Goal: Find specific page/section: Find specific page/section

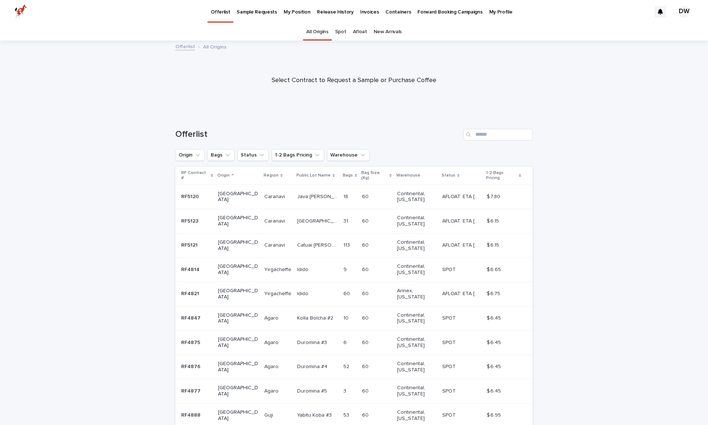
click at [296, 13] on p "My Position" at bounding box center [297, 7] width 27 height 15
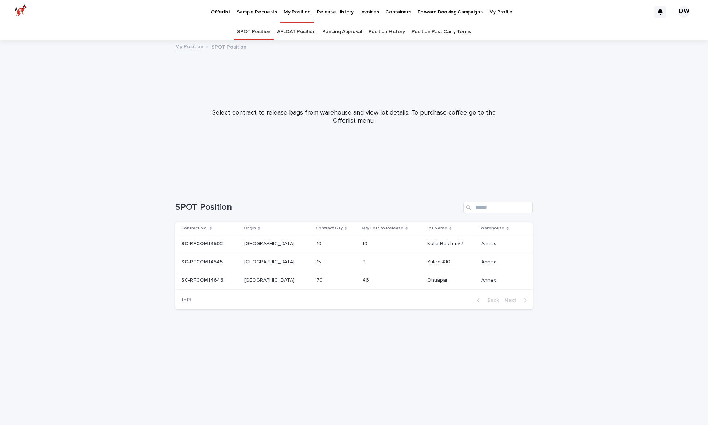
click at [274, 247] on div "[GEOGRAPHIC_DATA] [GEOGRAPHIC_DATA]" at bounding box center [277, 244] width 67 height 12
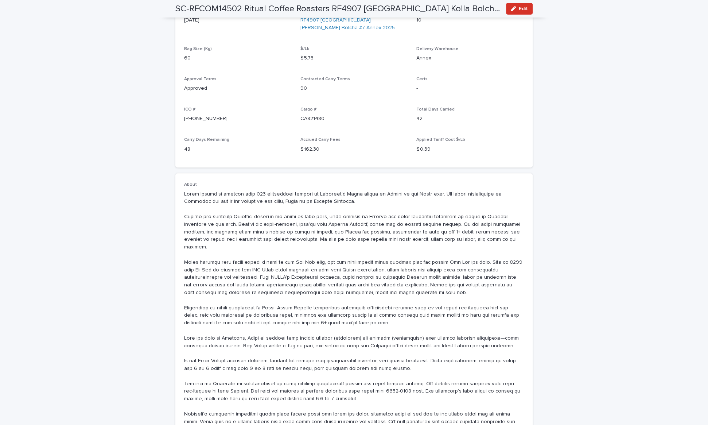
scroll to position [337, 0]
